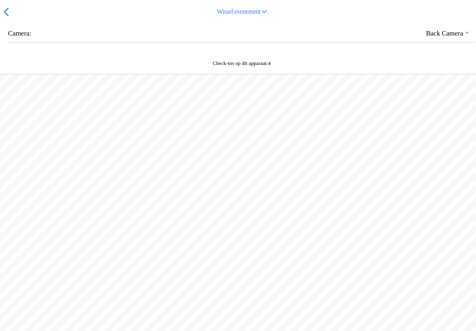
click at [6, 18] on span "button" at bounding box center [6, 12] width 9 height 13
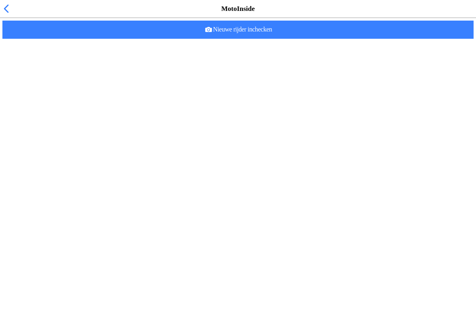
click at [6, 15] on span "button" at bounding box center [6, 8] width 9 height 13
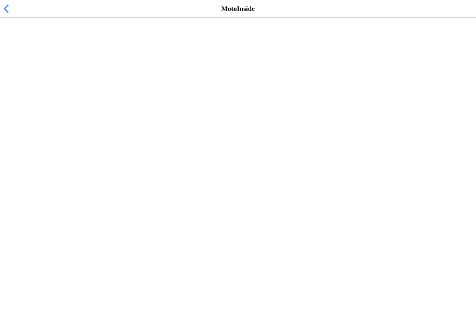
click at [28, 95] on h2 "Vrije training zondag MC NOP 12:00-16:00 uur" at bounding box center [233, 91] width 455 height 8
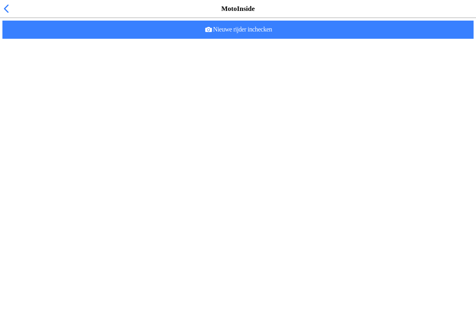
click at [225, 42] on ion-toolbar "Nieuwe rijder inchecken" at bounding box center [238, 30] width 476 height 24
click at [232, 39] on span "Nieuwe rijder inchecken" at bounding box center [238, 30] width 459 height 18
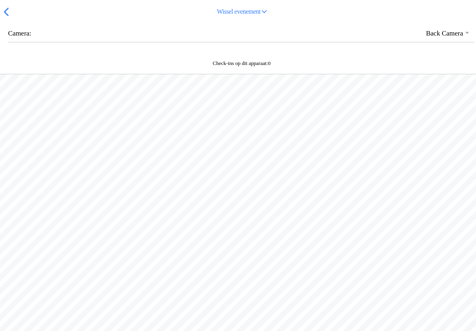
click at [8, 18] on span "button" at bounding box center [6, 12] width 9 height 13
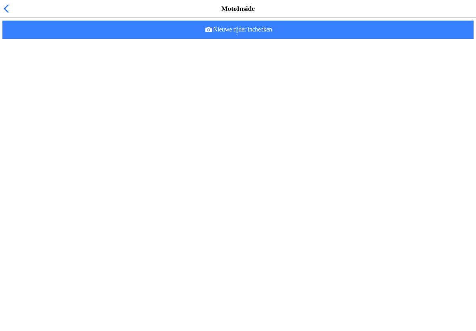
click at [23, 29] on ion-label "Ingecheckte rijders (0)" at bounding box center [41, 26] width 70 height 6
click at [26, 47] on ion-label "Er zijn nog geen rijders ingecheckt. Check rijders in door ze te scannen." at bounding box center [237, 42] width 463 height 8
click at [10, 15] on span "button" at bounding box center [6, 8] width 9 height 13
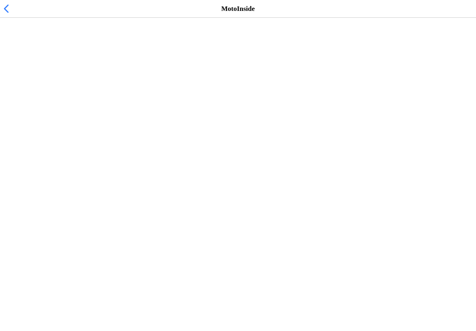
click at [38, 103] on span "[DATE] 12:00" at bounding box center [26, 99] width 40 height 8
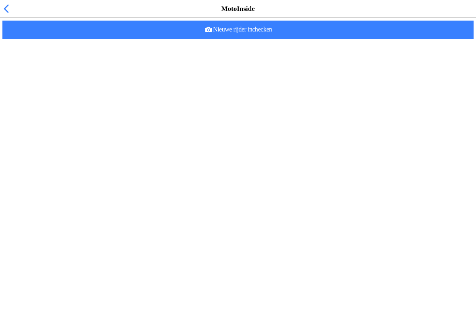
click at [0, 0] on slot "Nieuwe rijder inchecken" at bounding box center [0, 0] width 0 height 0
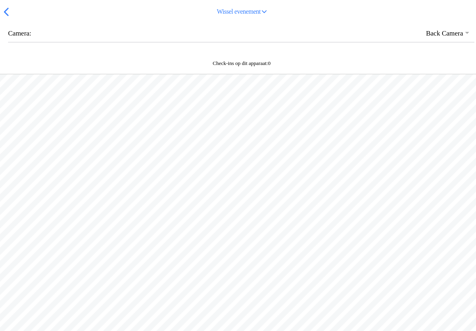
click at [2, 18] on span "button" at bounding box center [6, 12] width 9 height 13
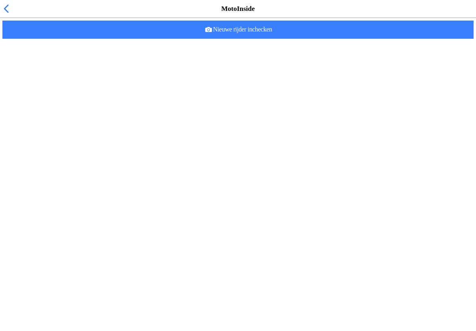
click at [10, 15] on span "button" at bounding box center [6, 8] width 9 height 13
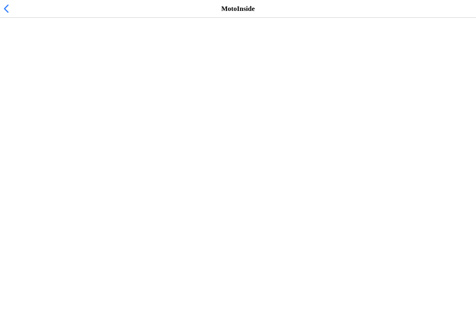
click at [101, 95] on h2 "Vrije training zondag MC NOP 12:00-16:00 uur" at bounding box center [233, 91] width 455 height 8
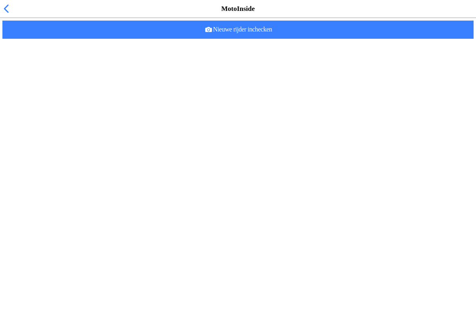
click at [0, 0] on slot "Nieuwe rijder inchecken" at bounding box center [0, 0] width 0 height 0
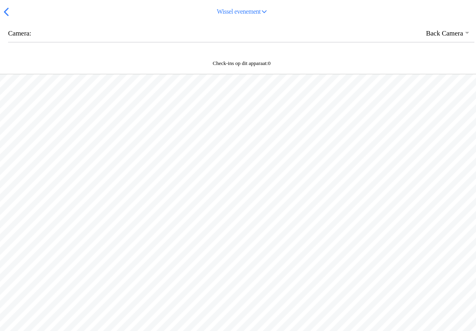
click at [0, 0] on slot "Check-ins op dit apparaat: 0" at bounding box center [0, 0] width 0 height 0
click at [0, 0] on slot "Wissel evenement" at bounding box center [0, 0] width 0 height 0
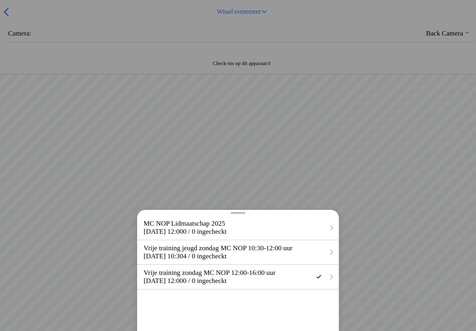
click at [183, 285] on span "[DATE] 12:00" at bounding box center [164, 281] width 40 height 8
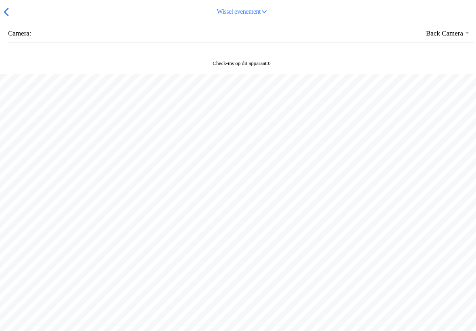
click at [12, 18] on button "Wissel evenement" at bounding box center [242, 12] width 463 height 18
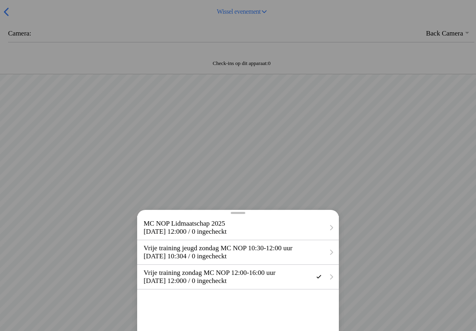
click at [13, 21] on div at bounding box center [238, 165] width 476 height 331
click at [10, 21] on div at bounding box center [238, 165] width 476 height 331
click at [168, 285] on span "[DATE] 12:00" at bounding box center [164, 281] width 40 height 8
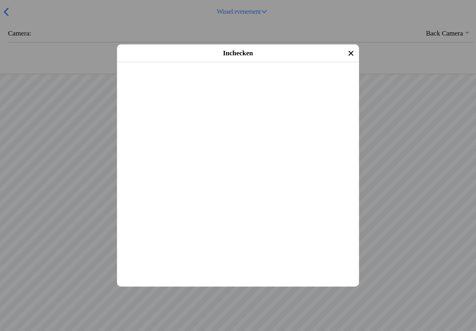
click at [221, 82] on span "Inchecken" at bounding box center [238, 73] width 228 height 18
click at [0, 0] on slot "Inchecken" at bounding box center [0, 0] width 0 height 0
click at [231, 82] on span "Inchecken" at bounding box center [238, 73] width 228 height 18
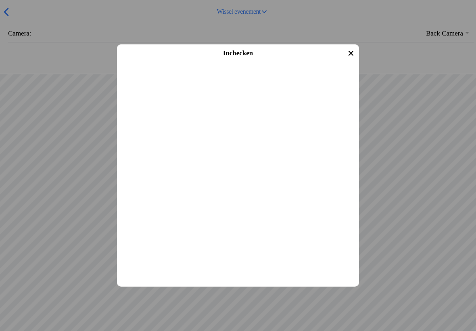
click at [0, 0] on slot "Inchecken" at bounding box center [0, 0] width 0 height 0
click at [232, 82] on span "Inchecken" at bounding box center [238, 73] width 228 height 18
click at [0, 0] on slot "Inchecken" at bounding box center [0, 0] width 0 height 0
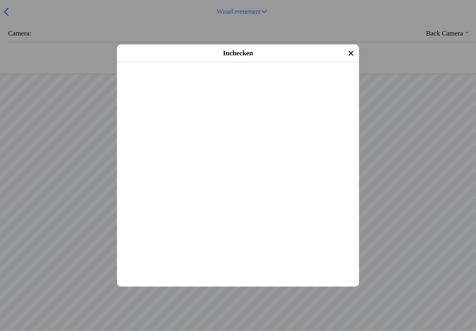
click at [0, 0] on slot "Inchecken" at bounding box center [0, 0] width 0 height 0
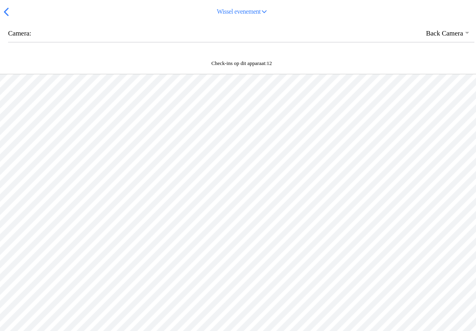
click at [338, 218] on div at bounding box center [238, 239] width 476 height 331
click at [460, 42] on button "button" at bounding box center [241, 33] width 467 height 17
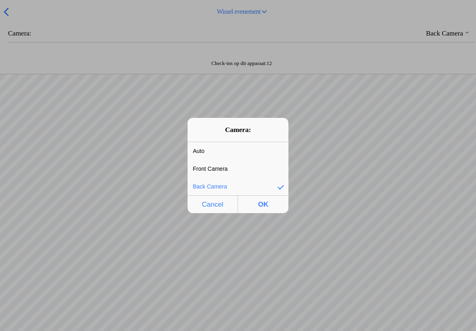
click at [259, 165] on div "Front Camera" at bounding box center [232, 168] width 89 height 17
click at [268, 206] on span "OK" at bounding box center [264, 204] width 46 height 17
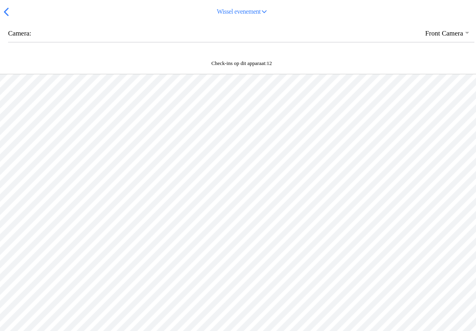
click at [452, 40] on button "button" at bounding box center [241, 33] width 467 height 17
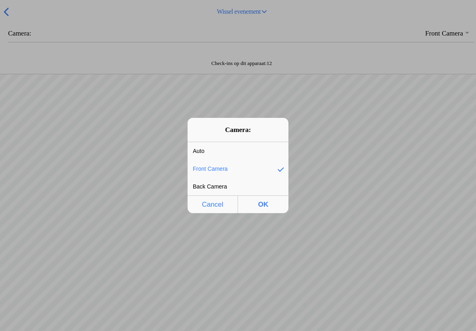
click at [259, 186] on div "Back Camera" at bounding box center [232, 186] width 89 height 17
click at [264, 203] on span "OK" at bounding box center [264, 204] width 46 height 17
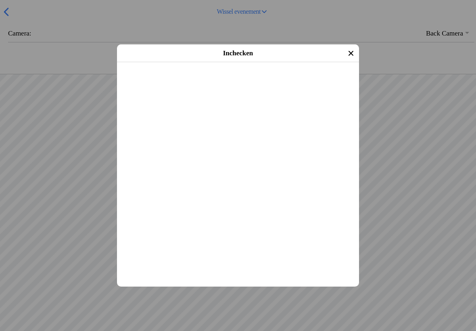
click at [0, 0] on slot "Inchecken" at bounding box center [0, 0] width 0 height 0
click at [254, 82] on span "Inchecken" at bounding box center [238, 73] width 228 height 18
click at [0, 0] on slot "Inchecken" at bounding box center [0, 0] width 0 height 0
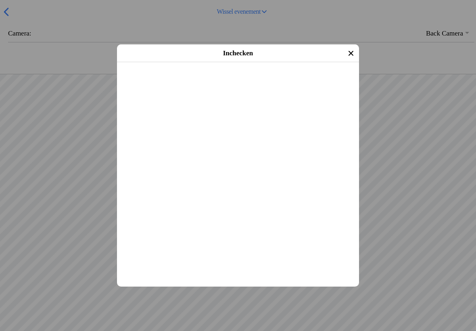
click at [0, 0] on slot "Inchecken" at bounding box center [0, 0] width 0 height 0
click at [238, 82] on span "Inchecken" at bounding box center [238, 73] width 228 height 18
click at [0, 0] on slot "Inchecken" at bounding box center [0, 0] width 0 height 0
click at [245, 82] on span "Inchecken" at bounding box center [238, 73] width 228 height 18
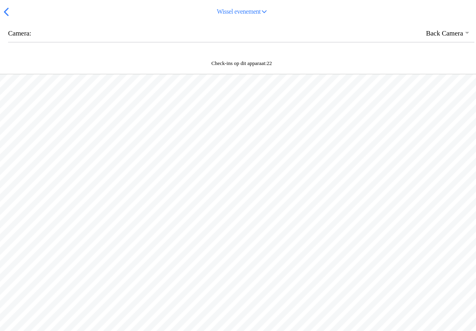
click at [10, 18] on span "button" at bounding box center [6, 12] width 9 height 13
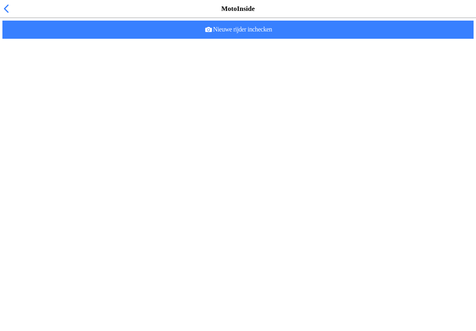
click at [10, 15] on span "button" at bounding box center [6, 8] width 9 height 13
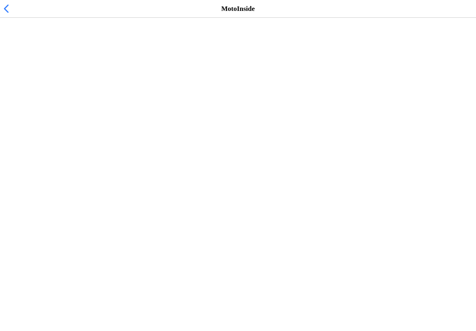
click at [35, 95] on h2 "Vrije training zondag MC NOP 12:00-16:00 uur" at bounding box center [233, 91] width 455 height 8
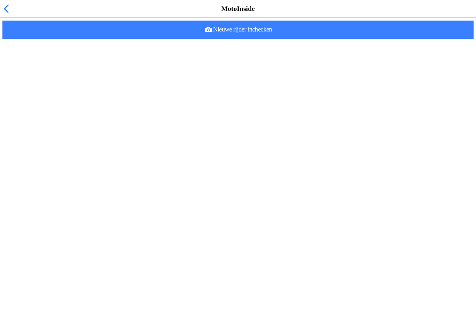
click at [0, 0] on slot "Nieuwe rijder inchecken" at bounding box center [0, 0] width 0 height 0
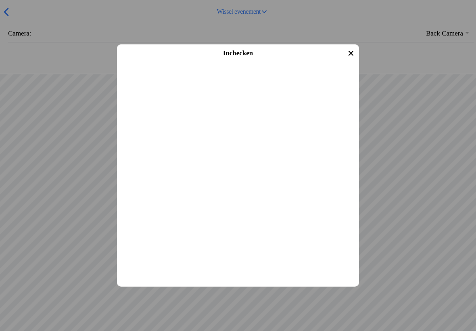
click at [243, 82] on span "Inchecken" at bounding box center [238, 73] width 228 height 18
click at [0, 0] on slot "Inchecken" at bounding box center [0, 0] width 0 height 0
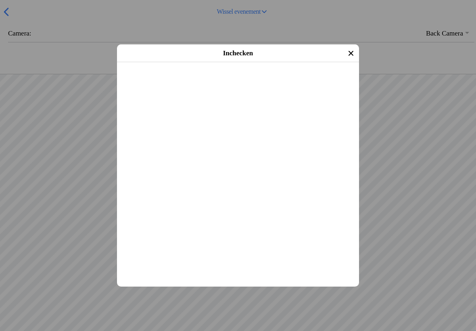
click at [0, 0] on slot "Inchecken" at bounding box center [0, 0] width 0 height 0
click at [240, 82] on span "Inchecken" at bounding box center [238, 73] width 228 height 18
click at [239, 82] on span "Inchecken" at bounding box center [238, 73] width 228 height 18
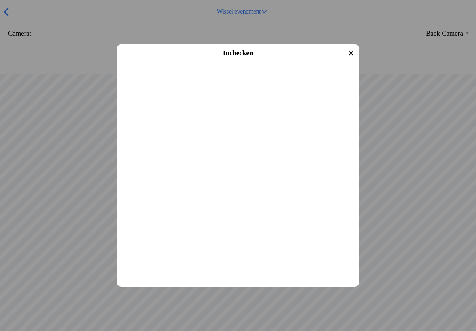
click at [0, 0] on slot "Inchecken" at bounding box center [0, 0] width 0 height 0
click at [238, 82] on ion-footer "Inchecken" at bounding box center [238, 73] width 242 height 18
click at [0, 0] on slot "Inchecken" at bounding box center [0, 0] width 0 height 0
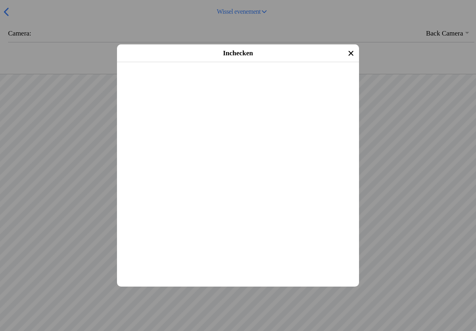
click at [0, 0] on slot "Inchecken" at bounding box center [0, 0] width 0 height 0
click at [242, 82] on span "Inchecken" at bounding box center [238, 73] width 228 height 18
click at [243, 82] on span "Inchecken" at bounding box center [238, 73] width 228 height 18
click at [0, 0] on slot "Inchecken" at bounding box center [0, 0] width 0 height 0
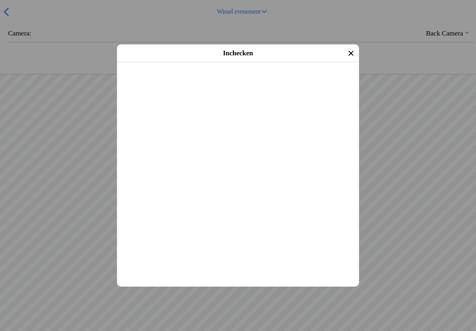
click at [0, 0] on slot "Inchecken" at bounding box center [0, 0] width 0 height 0
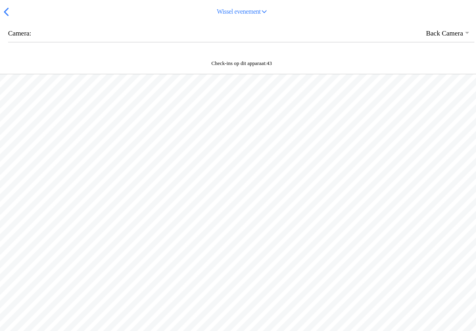
click at [411, 34] on button "button" at bounding box center [241, 33] width 467 height 17
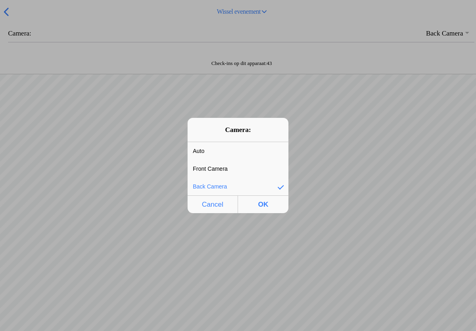
click at [262, 207] on span "OK" at bounding box center [264, 204] width 46 height 17
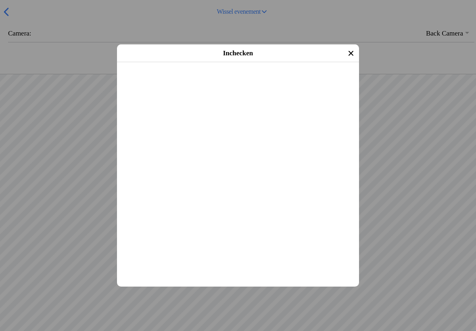
click at [0, 0] on slot "Inchecken" at bounding box center [0, 0] width 0 height 0
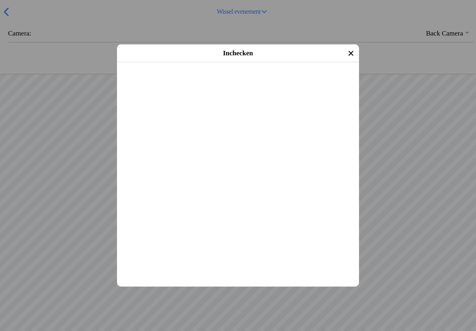
click at [176, 62] on main "[PERSON_NAME] [DATE] (27 jaar oud) Cross Evenement: Vrije training zondag MC NO…" at bounding box center [238, 62] width 242 height 0
click at [243, 82] on span "Inchecken" at bounding box center [238, 73] width 228 height 18
click at [0, 0] on slot "Inchecken" at bounding box center [0, 0] width 0 height 0
click at [259, 82] on span "Inchecken" at bounding box center [238, 73] width 228 height 18
click at [0, 0] on slot "Inchecken" at bounding box center [0, 0] width 0 height 0
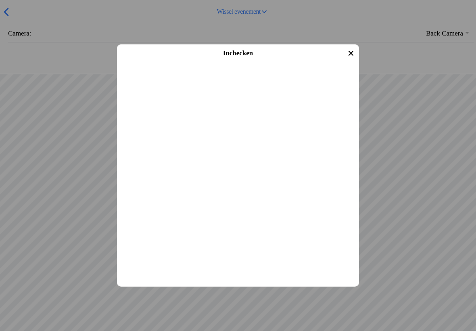
click at [0, 0] on slot "Inchecken" at bounding box center [0, 0] width 0 height 0
click at [245, 82] on span "Inchecken" at bounding box center [238, 73] width 228 height 18
click at [0, 0] on slot "Inchecken" at bounding box center [0, 0] width 0 height 0
click at [252, 82] on span "Inchecken" at bounding box center [238, 73] width 228 height 18
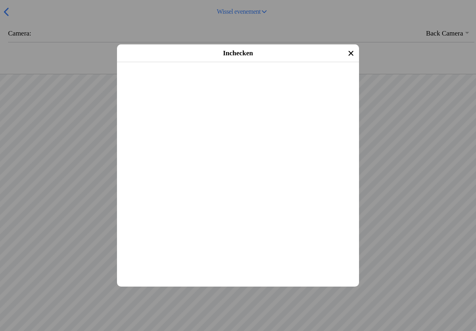
click at [260, 82] on span "Inchecken" at bounding box center [238, 73] width 228 height 18
click at [253, 82] on span "Inchecken" at bounding box center [238, 73] width 228 height 18
click at [262, 82] on span "Inchecken" at bounding box center [238, 73] width 228 height 18
click at [284, 82] on span "Inchecken" at bounding box center [238, 73] width 228 height 18
click at [0, 0] on slot "Inchecken" at bounding box center [0, 0] width 0 height 0
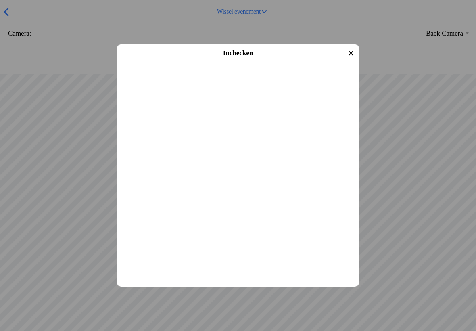
click at [0, 0] on slot "Inchecken" at bounding box center [0, 0] width 0 height 0
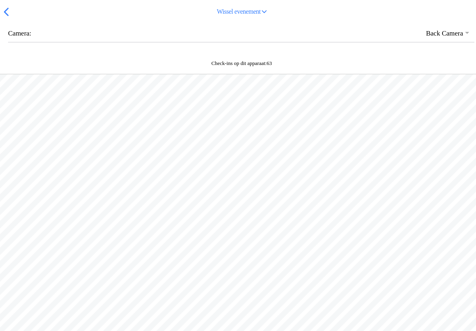
click at [433, 24] on div at bounding box center [238, 12] width 476 height 24
